Goal: Task Accomplishment & Management: Manage account settings

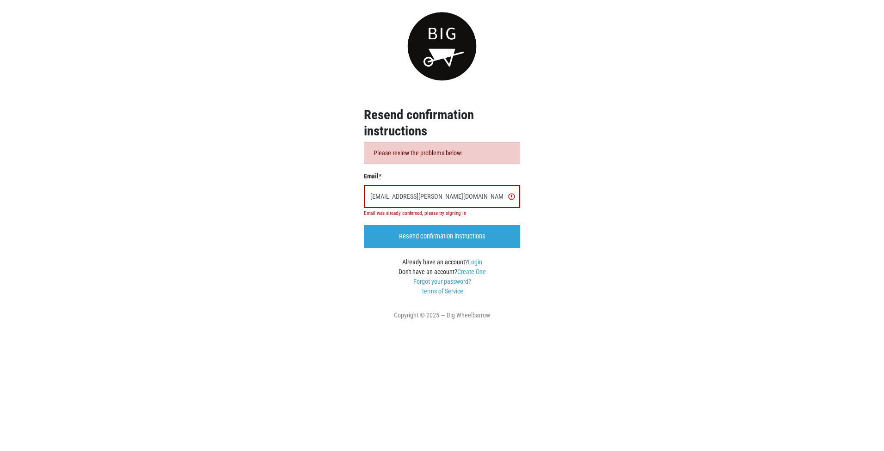
click at [490, 197] on input "[EMAIL_ADDRESS][PERSON_NAME][DOMAIN_NAME]" at bounding box center [442, 196] width 156 height 23
click at [480, 262] on link "Login" at bounding box center [475, 261] width 14 height 7
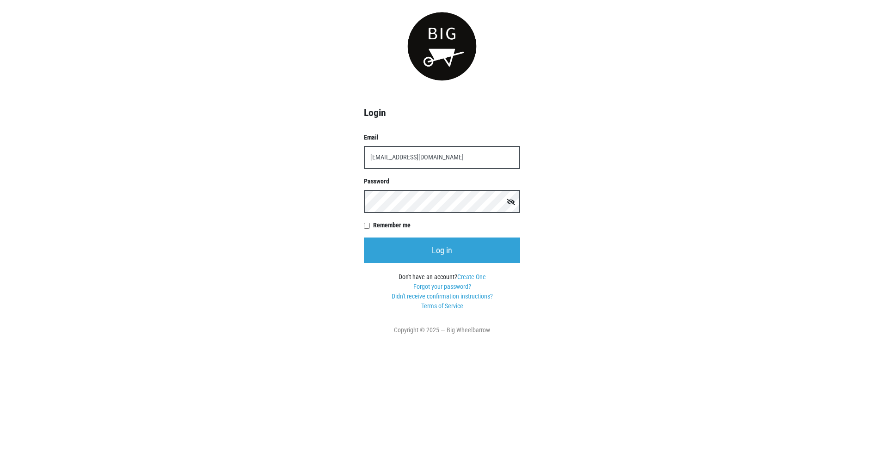
type input "[EMAIL_ADDRESS][DOMAIN_NAME]"
click at [364, 238] on input "Log in" at bounding box center [442, 250] width 156 height 25
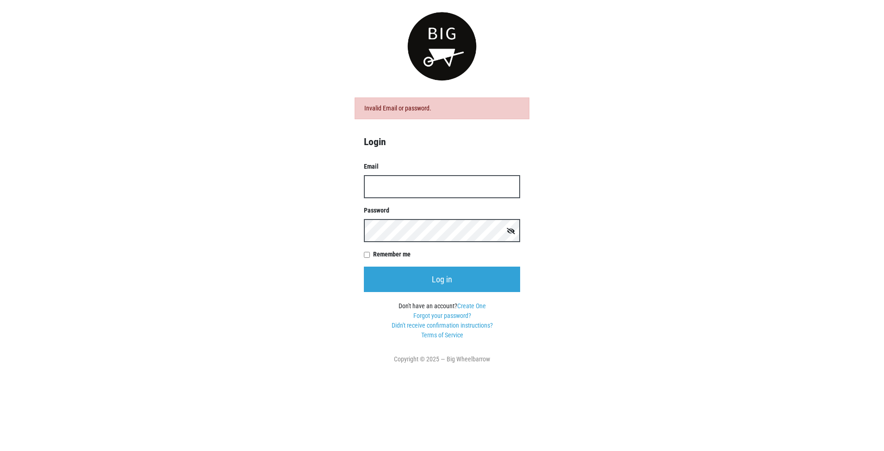
click at [415, 192] on input "Email" at bounding box center [442, 186] width 156 height 23
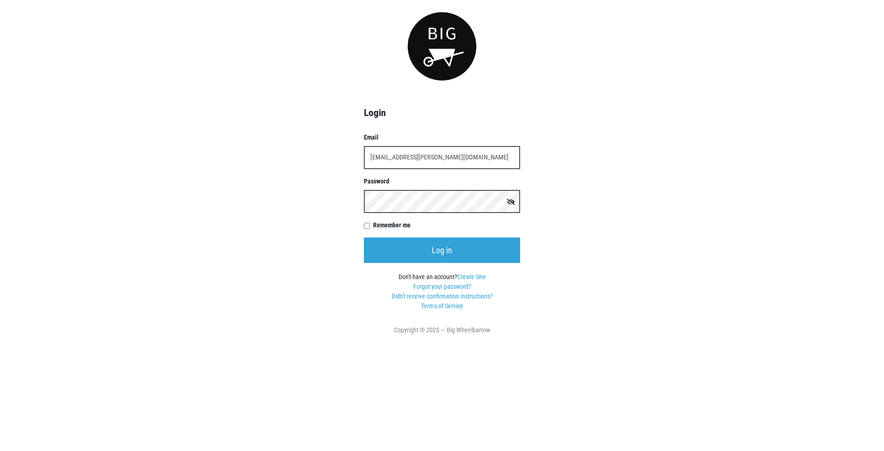
type input "[EMAIL_ADDRESS][PERSON_NAME][DOMAIN_NAME]"
click at [370, 226] on div "Remember me" at bounding box center [442, 225] width 156 height 10
click at [369, 226] on input "Remember me" at bounding box center [367, 226] width 6 height 6
checkbox input "true"
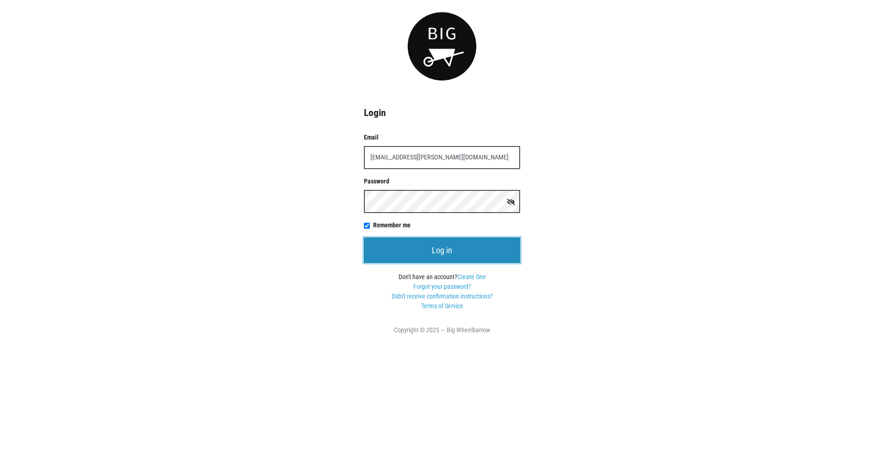
click at [406, 240] on input "Log in" at bounding box center [442, 250] width 156 height 25
